Goal: Information Seeking & Learning: Learn about a topic

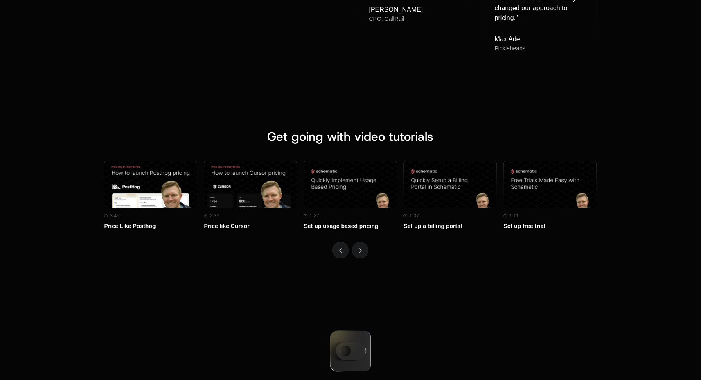
scroll to position [3507, 0]
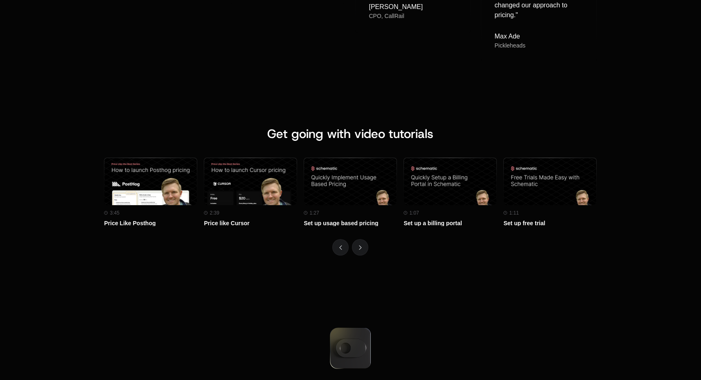
click at [360, 140] on span "Get going with video tutorials" at bounding box center [350, 134] width 166 height 16
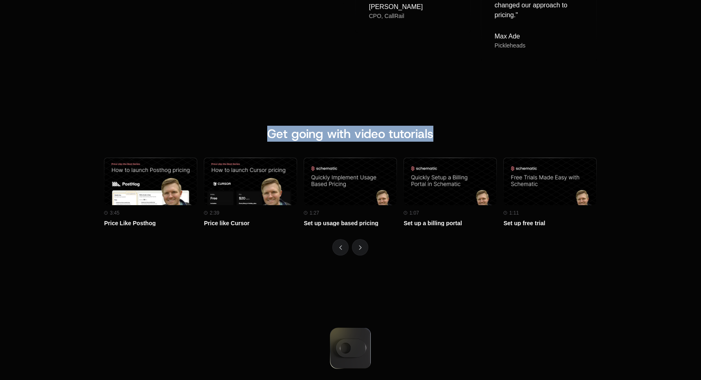
click at [360, 140] on span "Get going with video tutorials" at bounding box center [350, 134] width 166 height 16
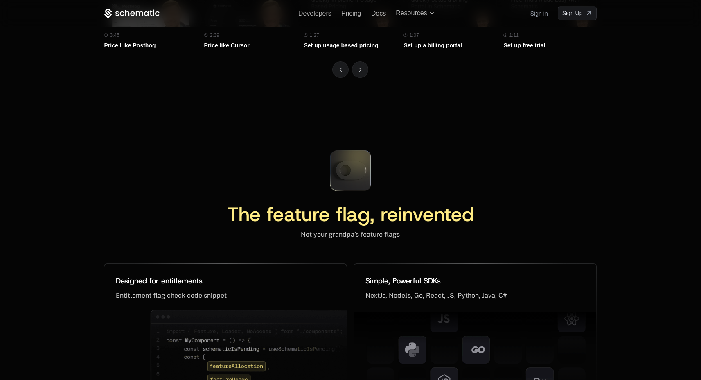
click at [362, 153] on icon at bounding box center [350, 170] width 54 height 54
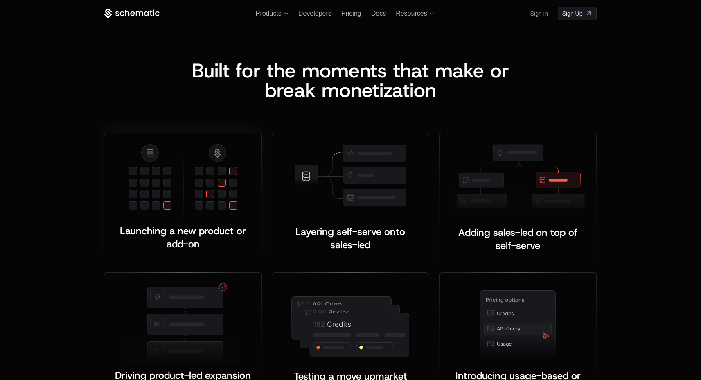
scroll to position [1500, 0]
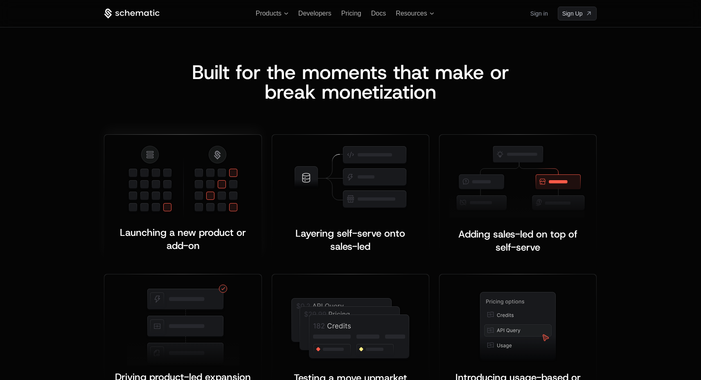
click at [225, 186] on img at bounding box center [183, 181] width 113 height 75
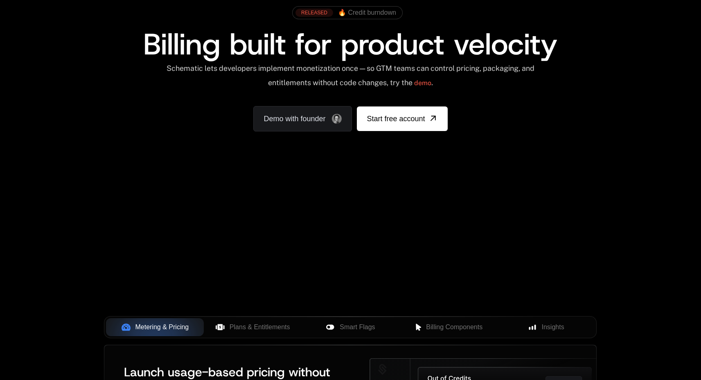
scroll to position [0, 0]
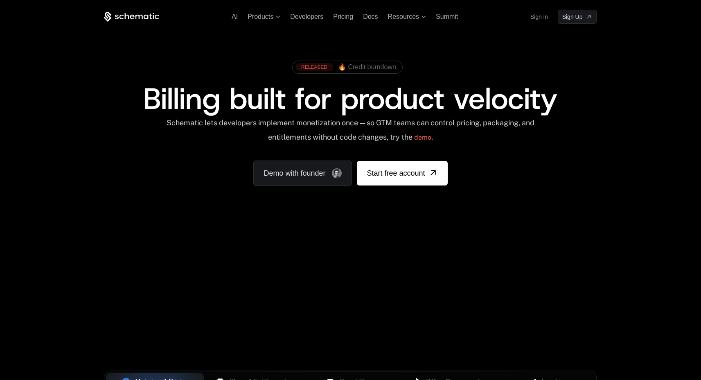
click at [325, 66] on div "RELEASED" at bounding box center [314, 67] width 38 height 8
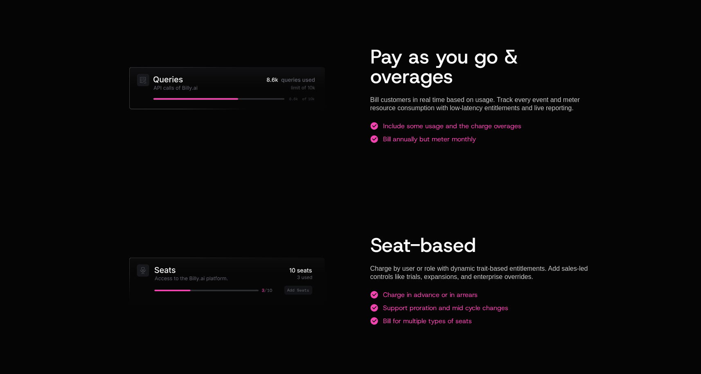
scroll to position [955, 6]
